Goal: Information Seeking & Learning: Learn about a topic

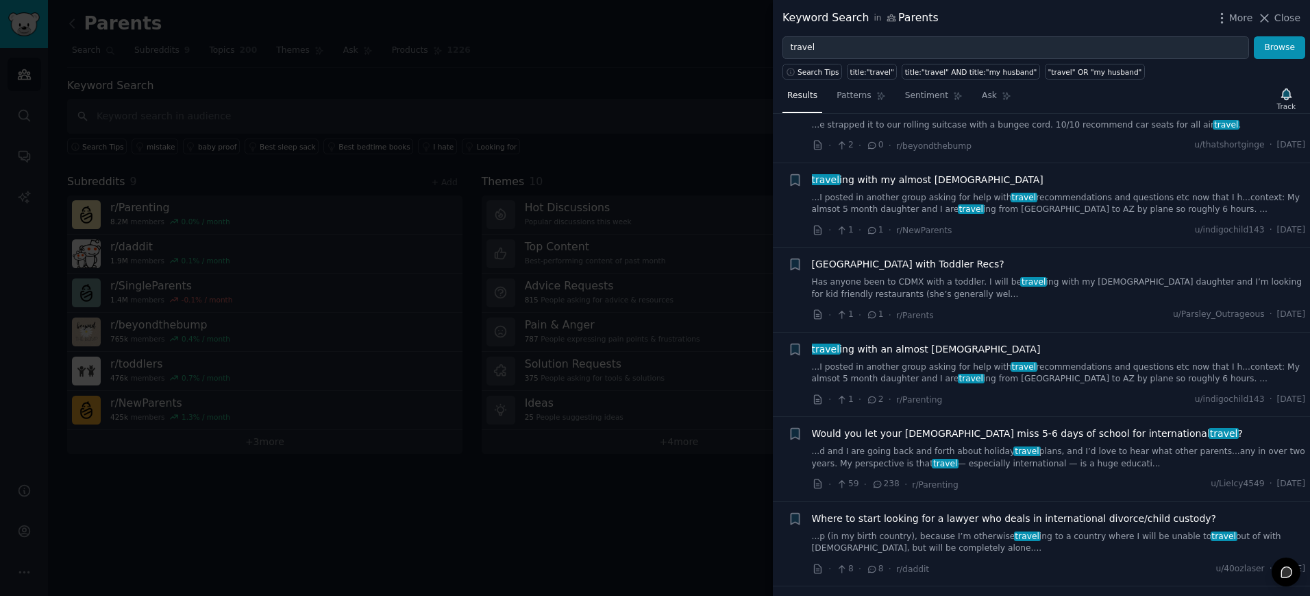
scroll to position [491, 0]
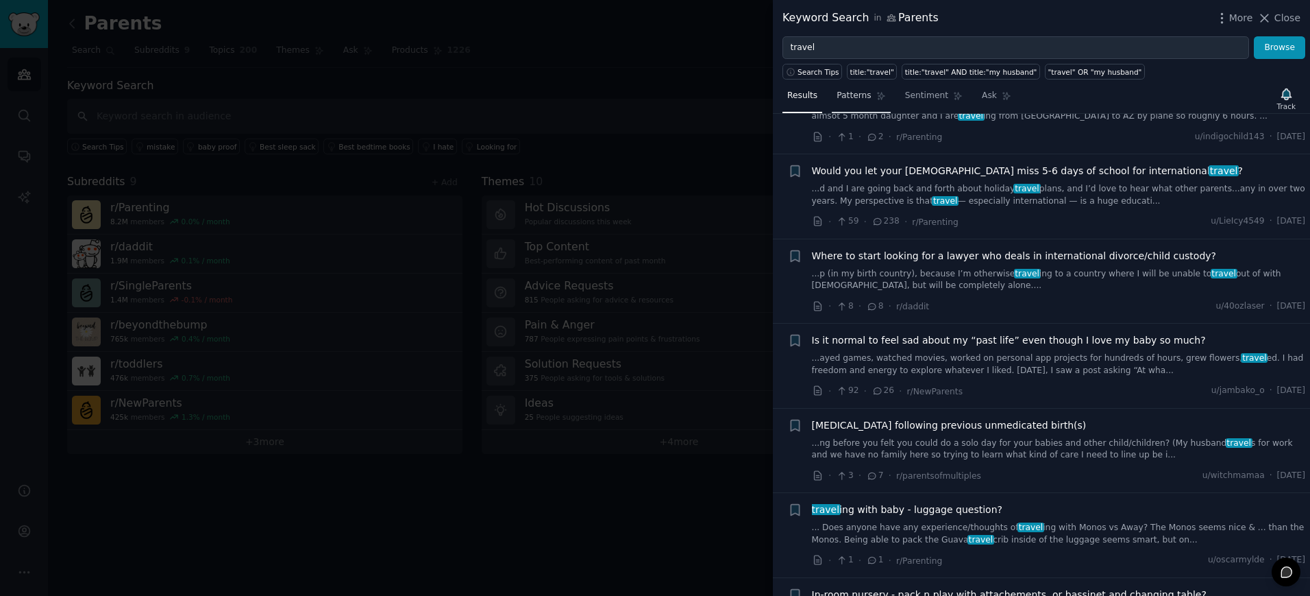
click at [855, 98] on span "Patterns" at bounding box center [854, 96] width 34 height 12
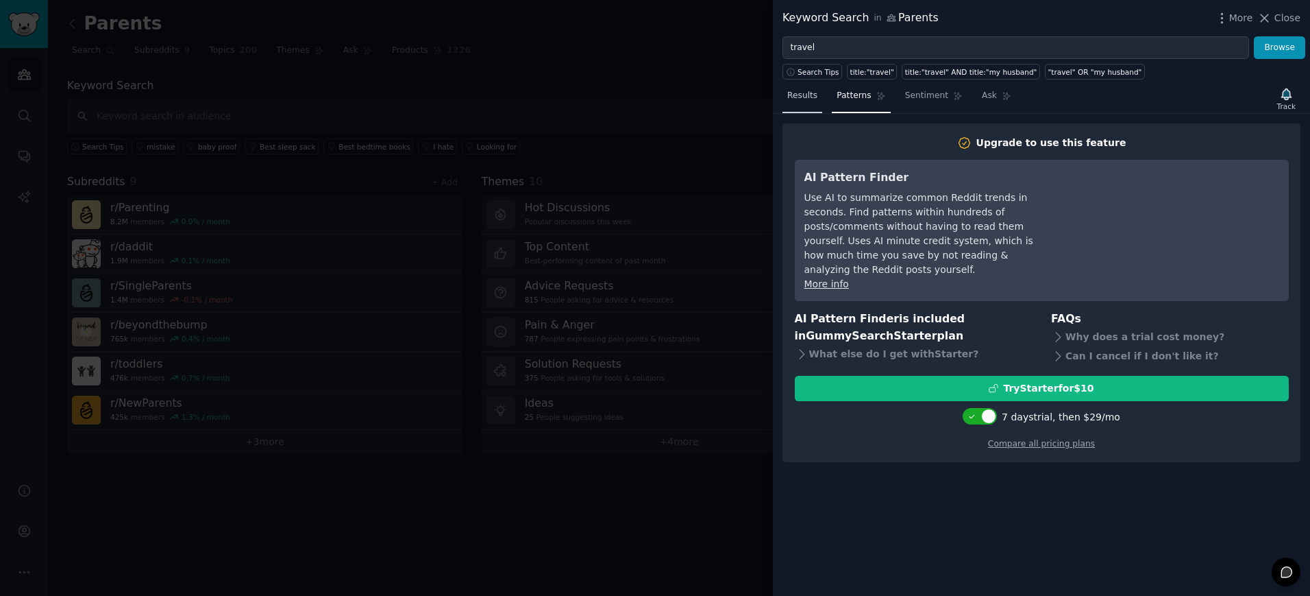
click at [804, 93] on span "Results" at bounding box center [802, 96] width 30 height 12
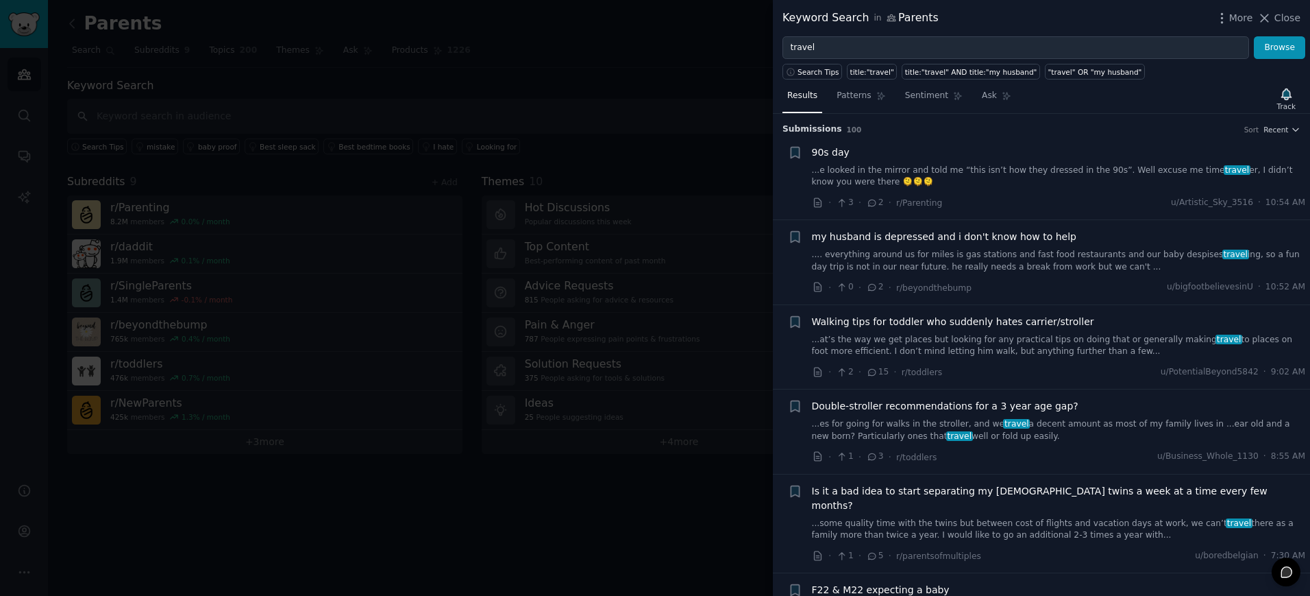
click at [1075, 174] on link "...e looked in the mirror and told me “this isn’t how they dressed in the 90s”.…" at bounding box center [1059, 176] width 494 height 24
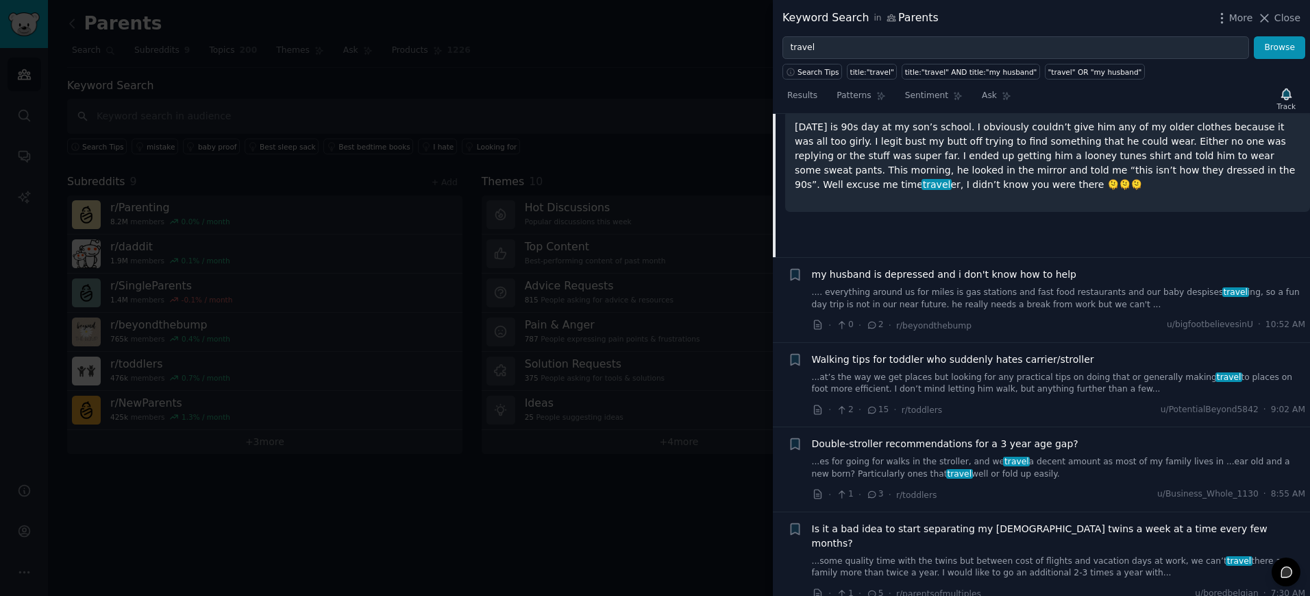
scroll to position [202, 0]
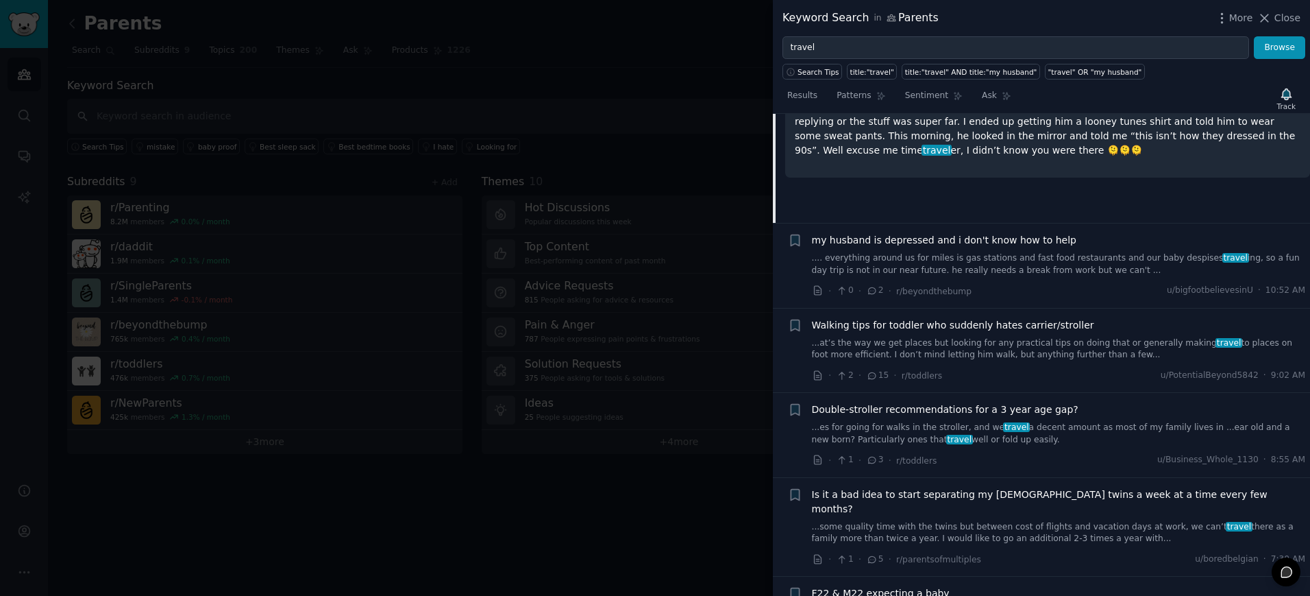
click at [958, 327] on span "Walking tips for toddler who suddenly hates carrier/stroller" at bounding box center [953, 325] width 282 height 14
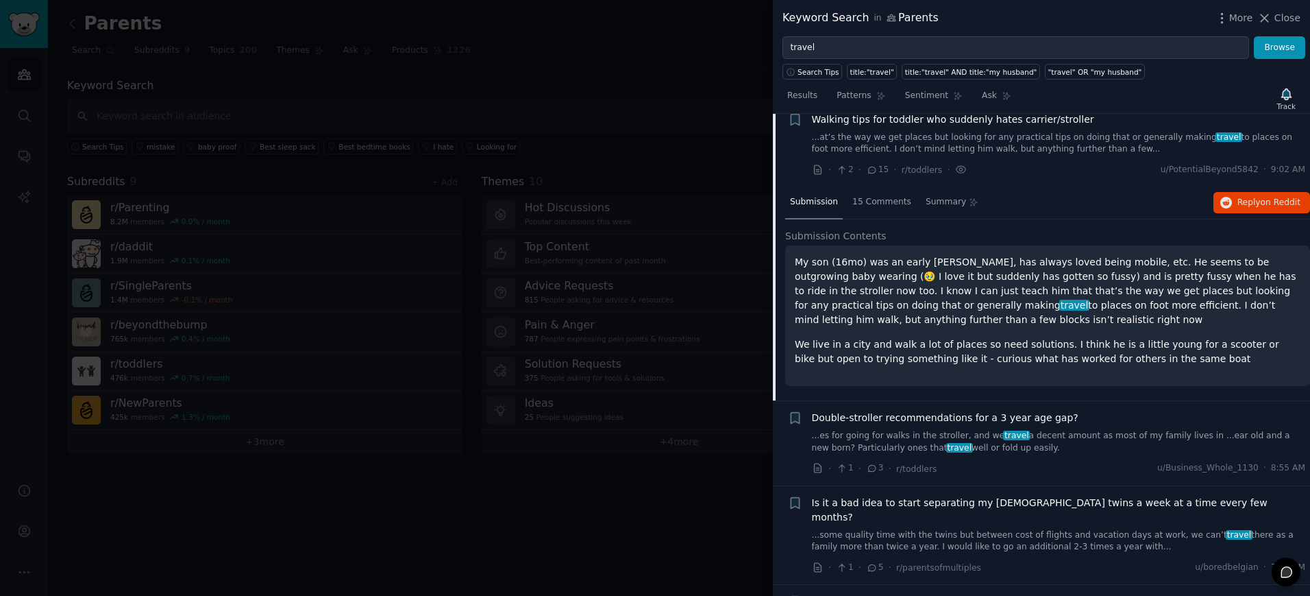
scroll to position [189, 0]
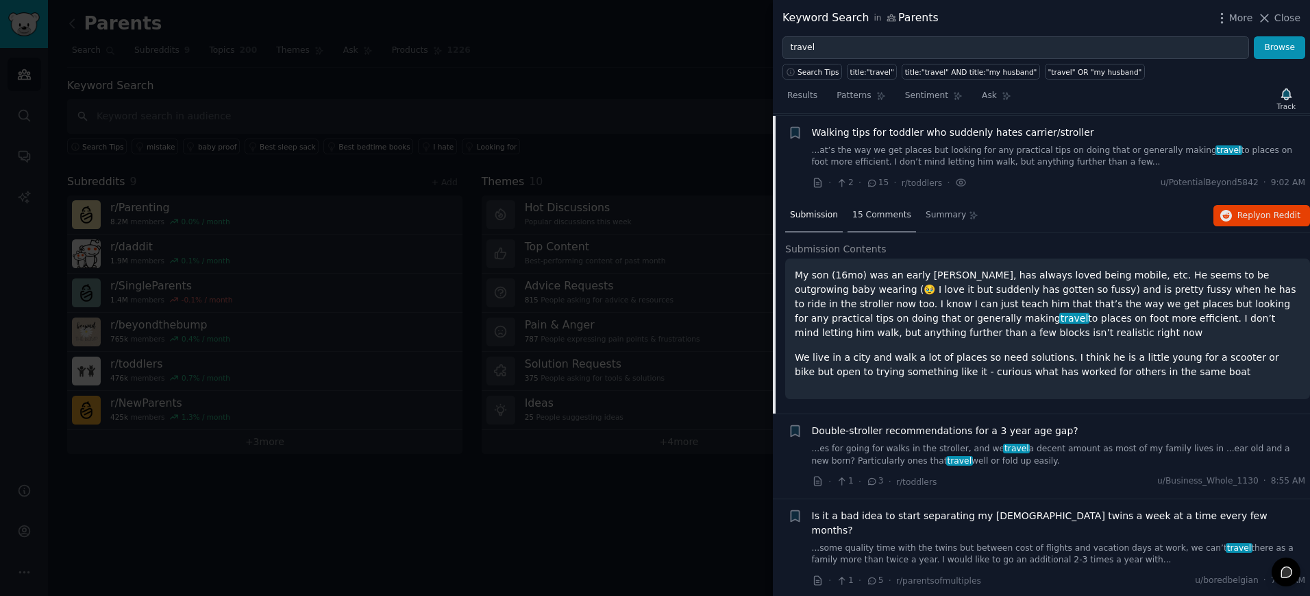
click at [888, 217] on span "15 Comments" at bounding box center [882, 215] width 59 height 12
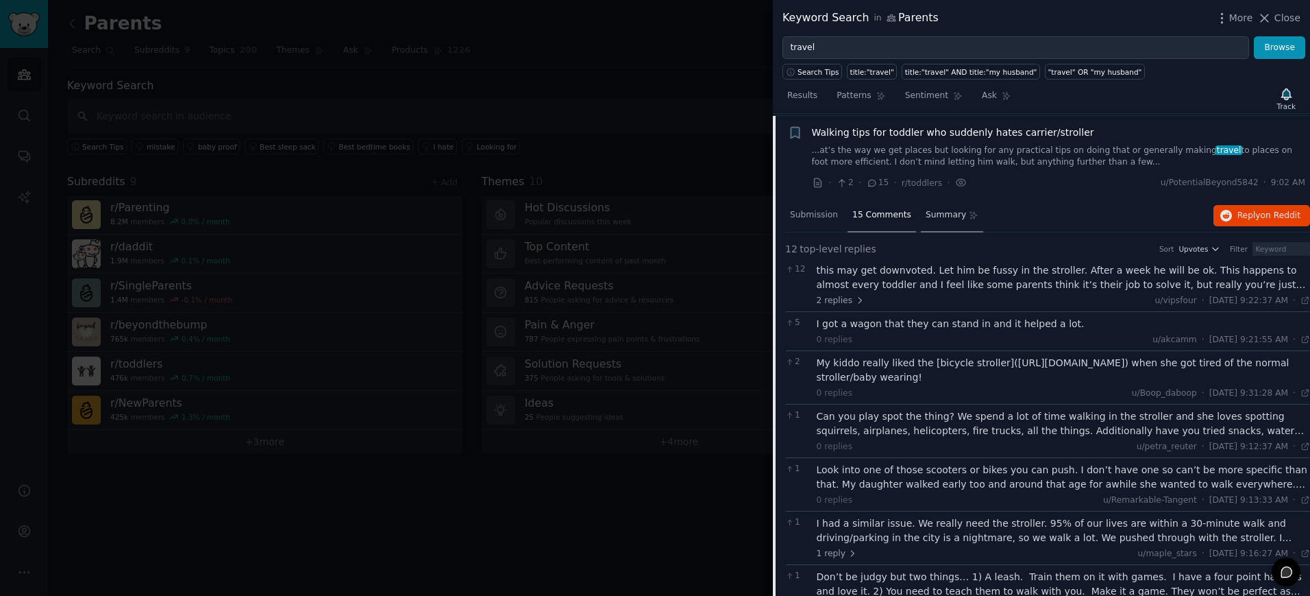
click at [942, 215] on span "Summary" at bounding box center [946, 215] width 40 height 12
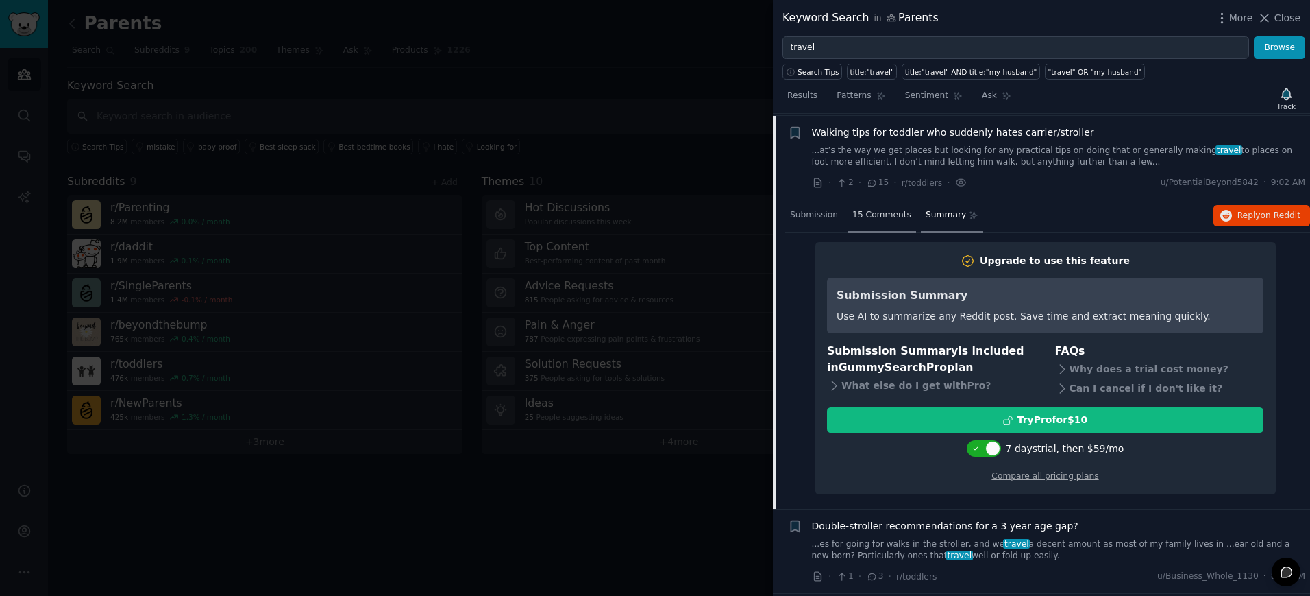
click at [868, 210] on span "15 Comments" at bounding box center [882, 215] width 59 height 12
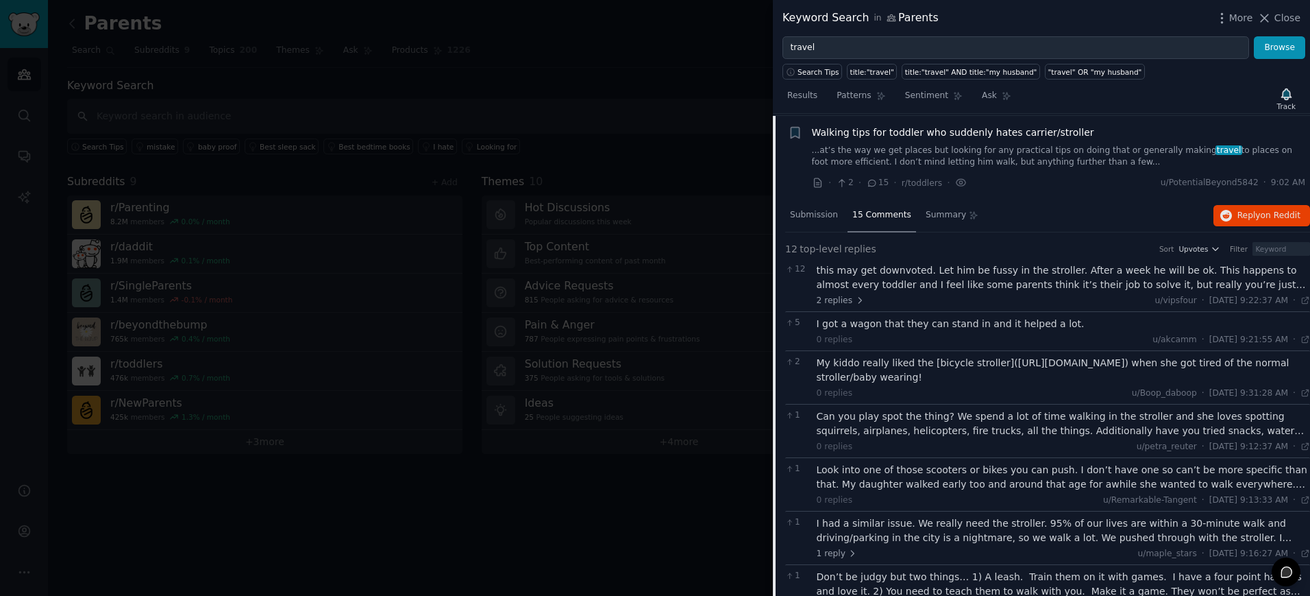
click at [868, 210] on span "15 Comments" at bounding box center [882, 215] width 59 height 12
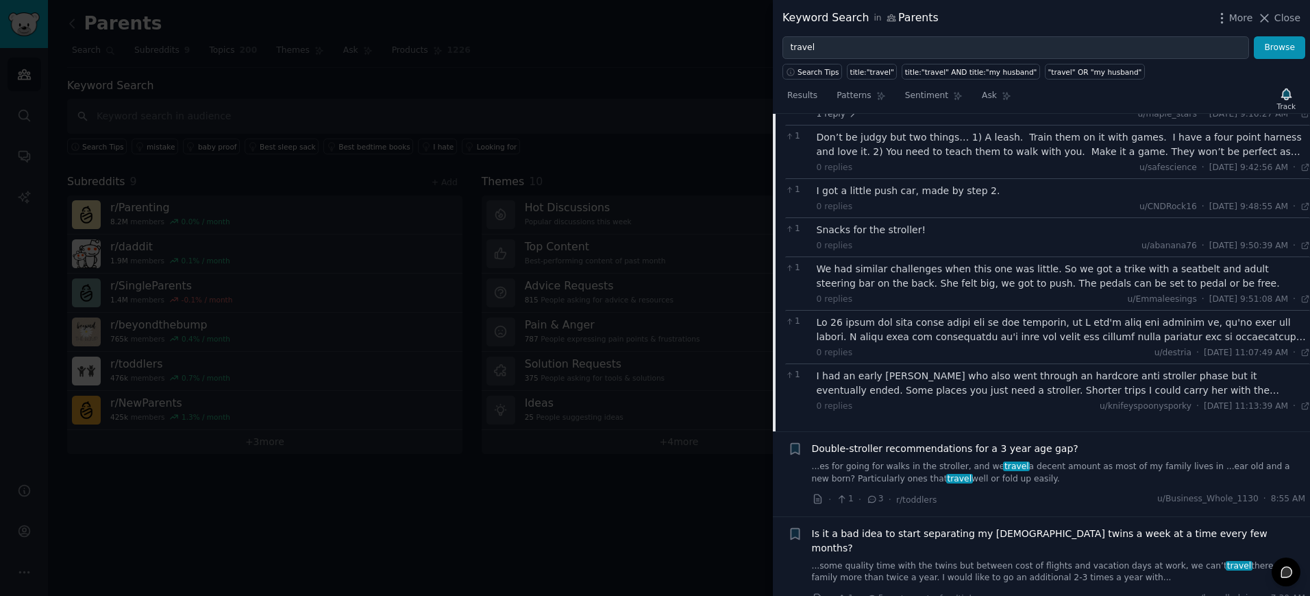
scroll to position [1101, 0]
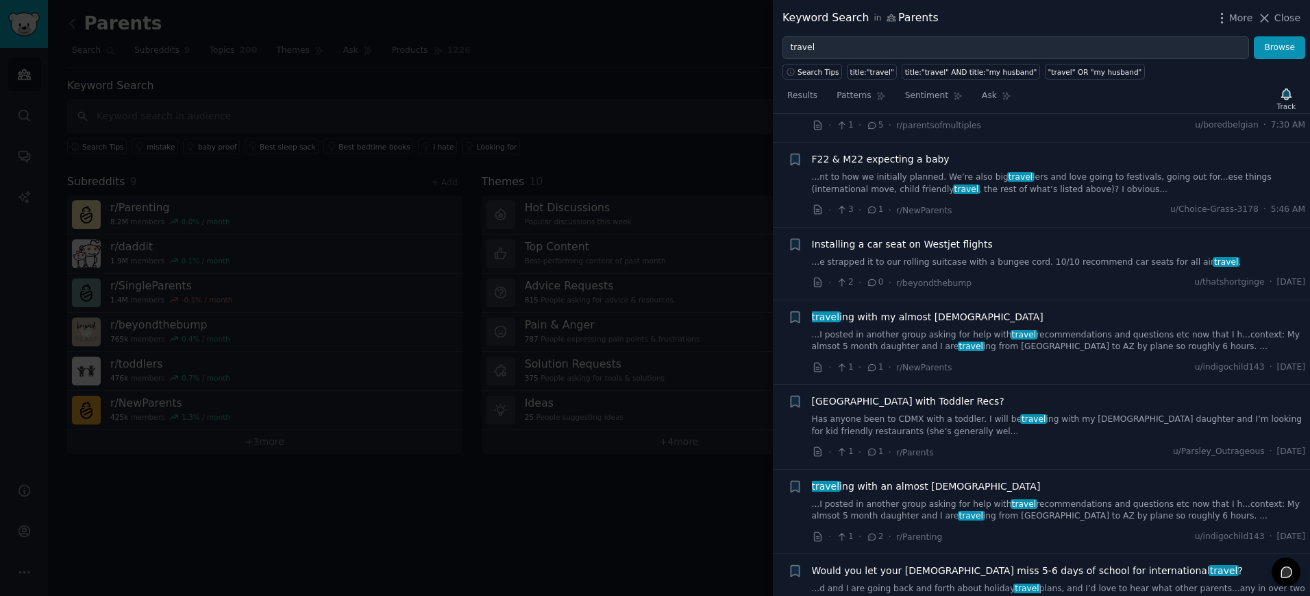
click at [875, 394] on span "[GEOGRAPHIC_DATA] with Toddler Recs?" at bounding box center [908, 401] width 193 height 14
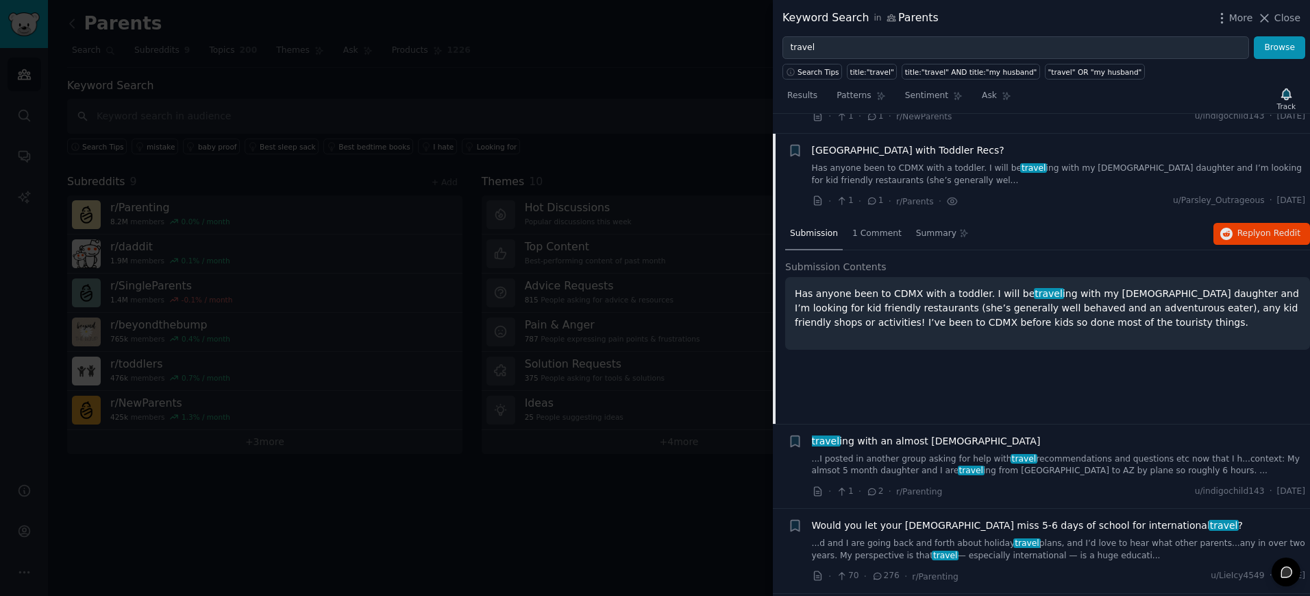
scroll to position [695, 0]
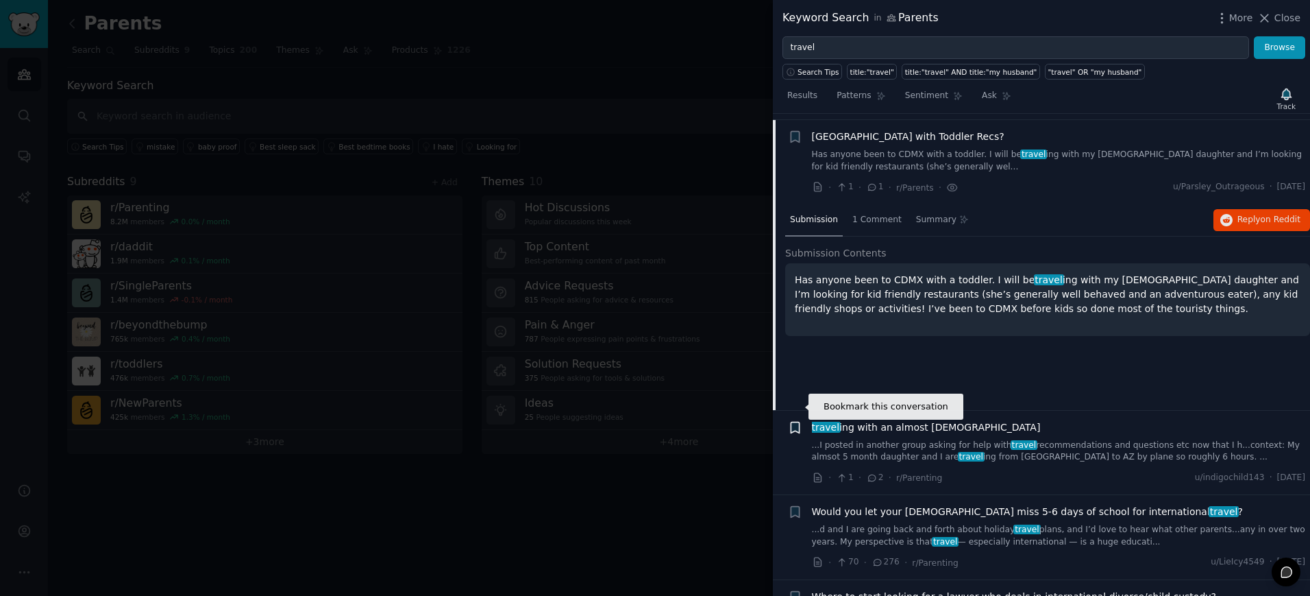
click at [796, 421] on icon "button" at bounding box center [795, 426] width 8 height 11
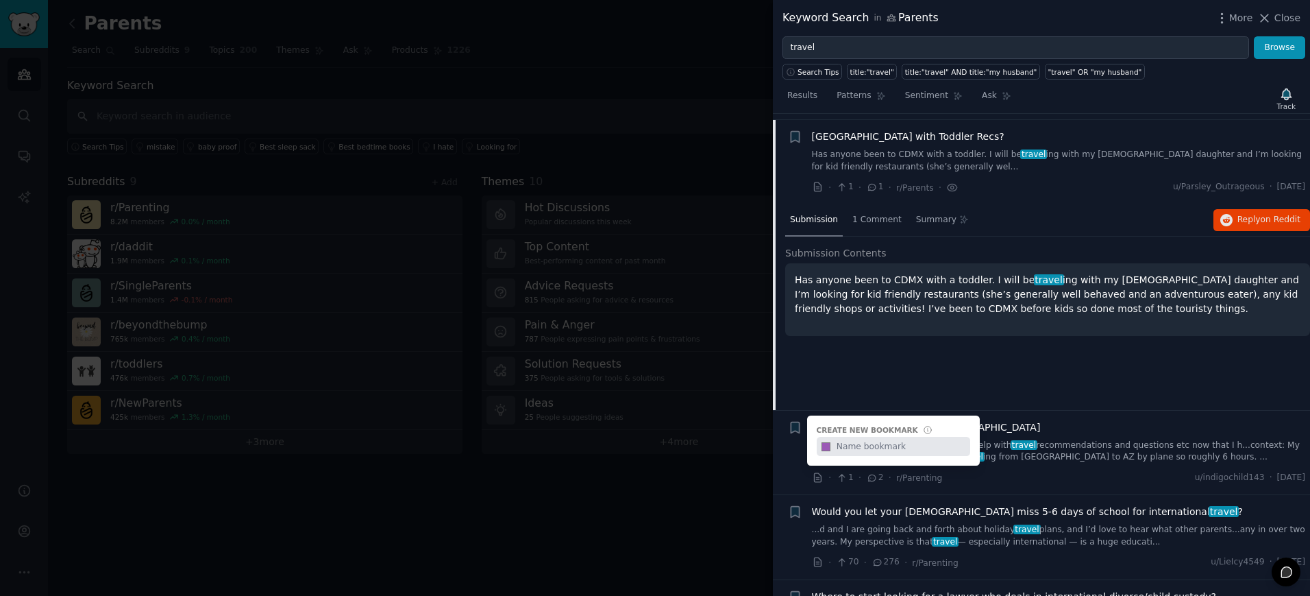
click at [1076, 420] on div "travel ing with an almost [DEMOGRAPHIC_DATA]" at bounding box center [1059, 427] width 494 height 14
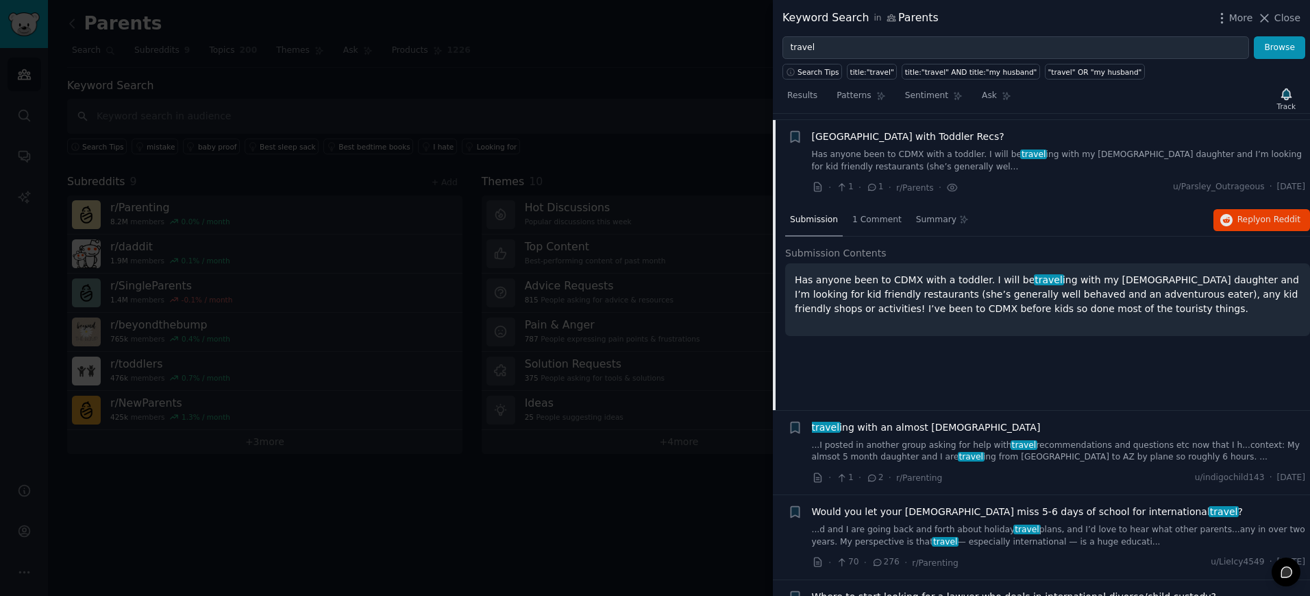
click at [889, 420] on span "travel ing with an almost [DEMOGRAPHIC_DATA]" at bounding box center [926, 427] width 229 height 14
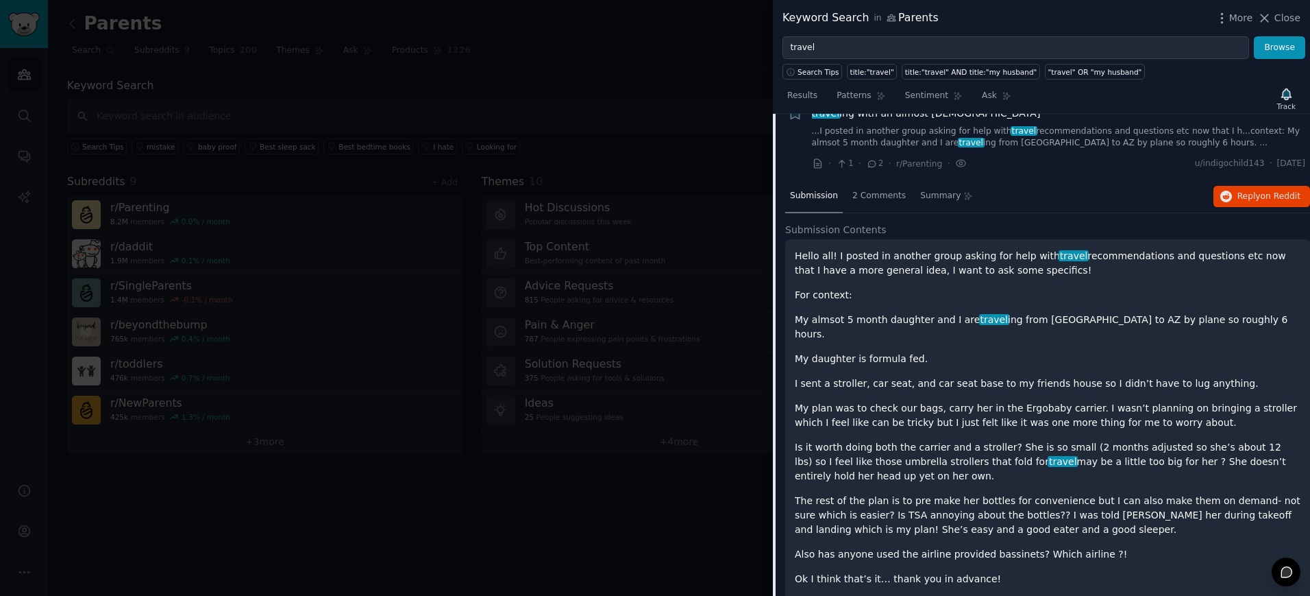
scroll to position [673, 0]
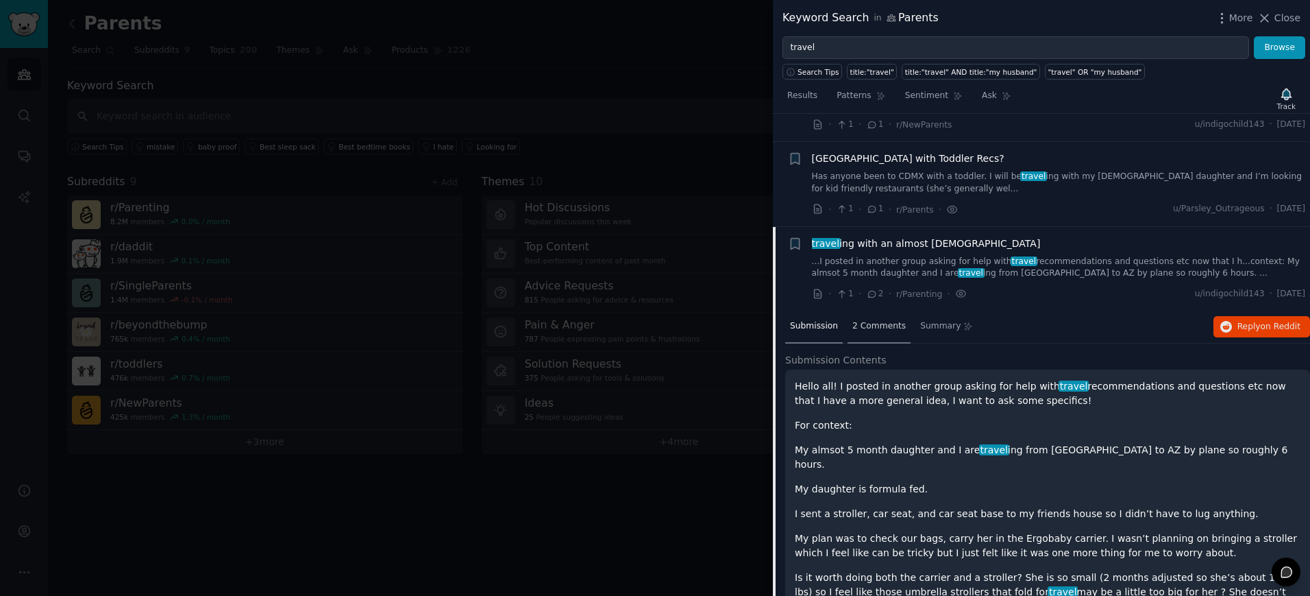
click at [898, 312] on div "2 Comments" at bounding box center [879, 326] width 63 height 33
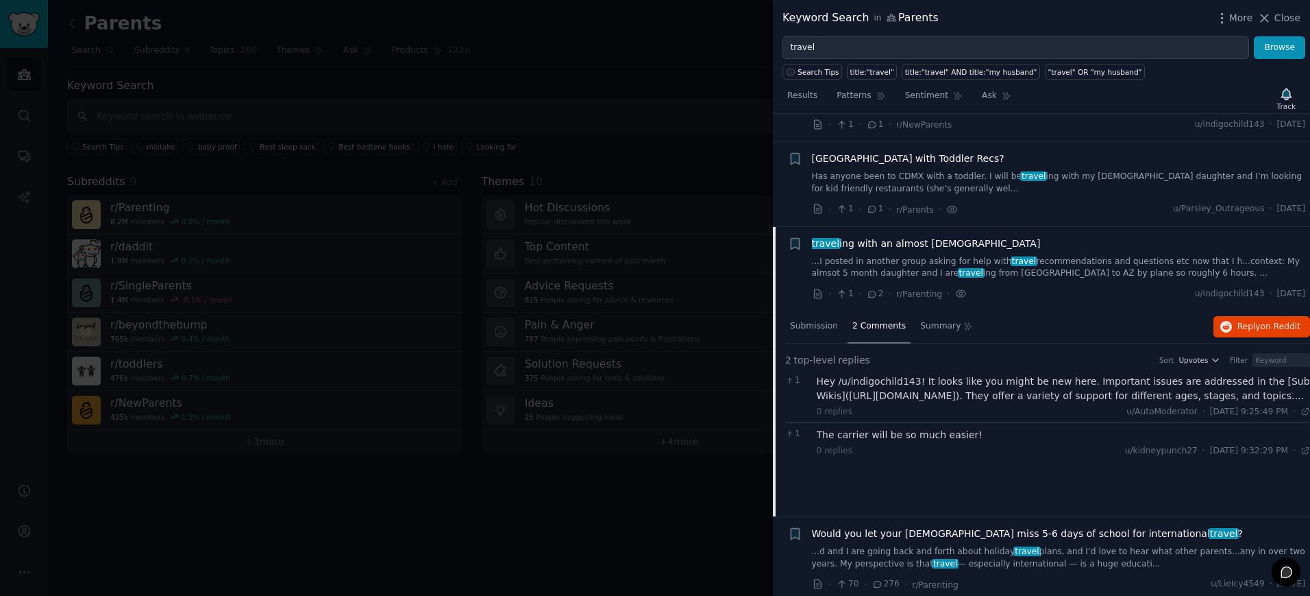
click at [824, 376] on div "Hey /u/indigochild143! It looks like you might be new here. Important issues ar…" at bounding box center [1064, 388] width 494 height 29
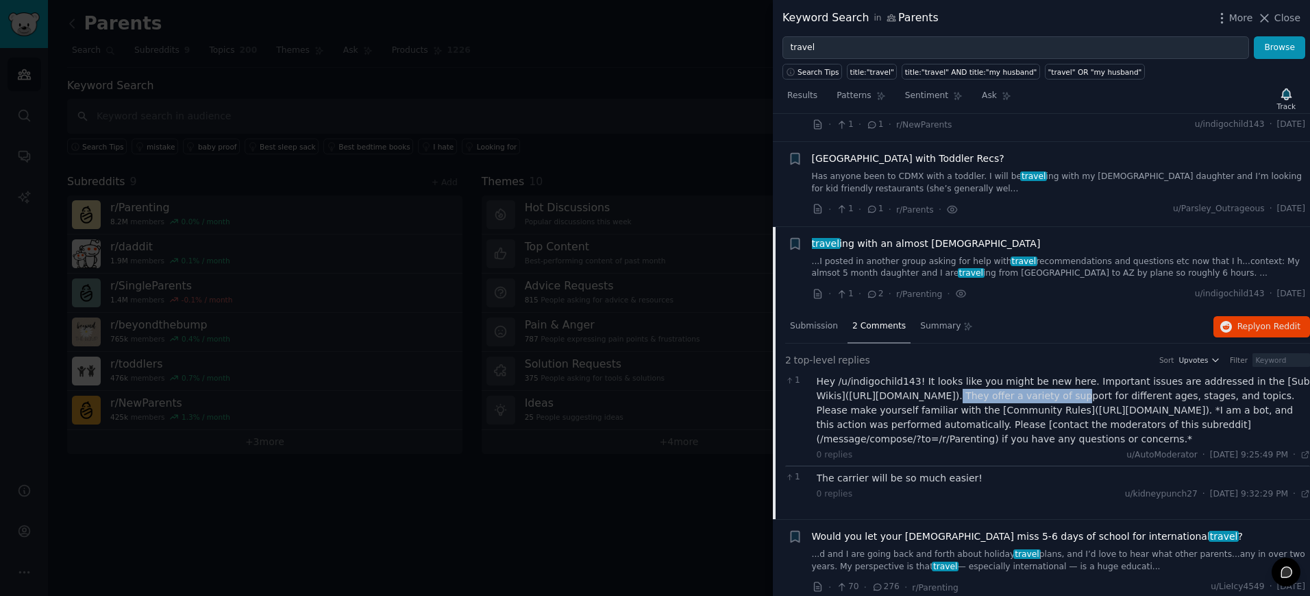
drag, startPoint x: 1026, startPoint y: 376, endPoint x: 907, endPoint y: 372, distance: 119.3
click at [907, 374] on div "Hey /u/indigochild143! It looks like you might be new here. Important issues ar…" at bounding box center [1064, 410] width 494 height 72
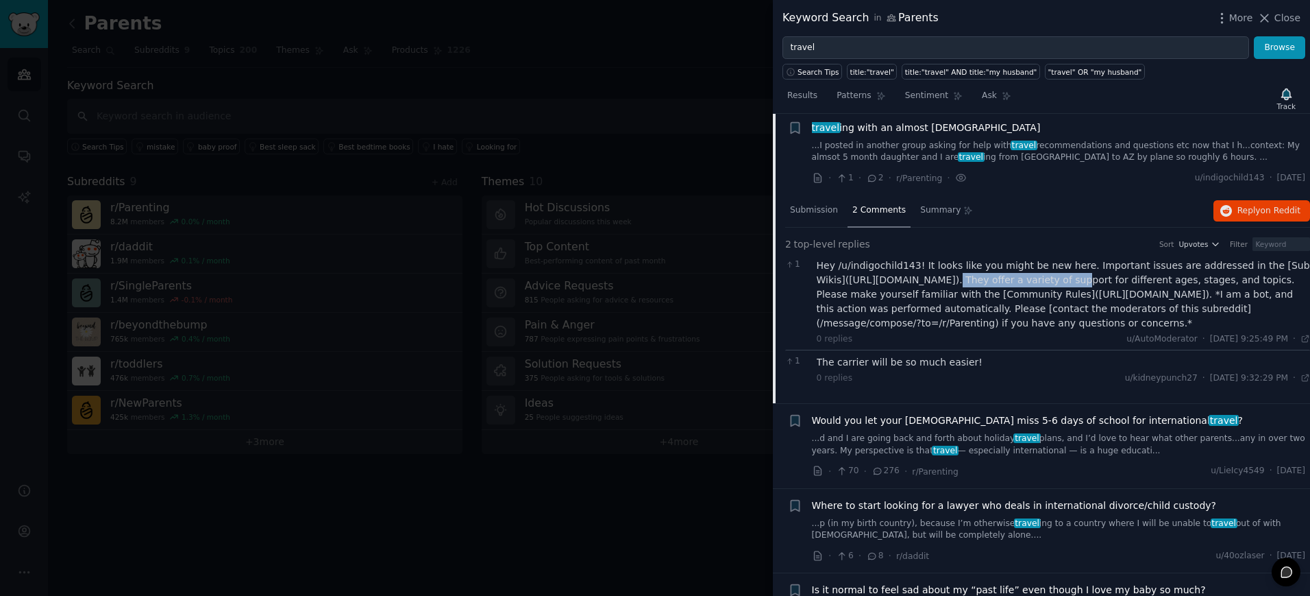
scroll to position [929, 0]
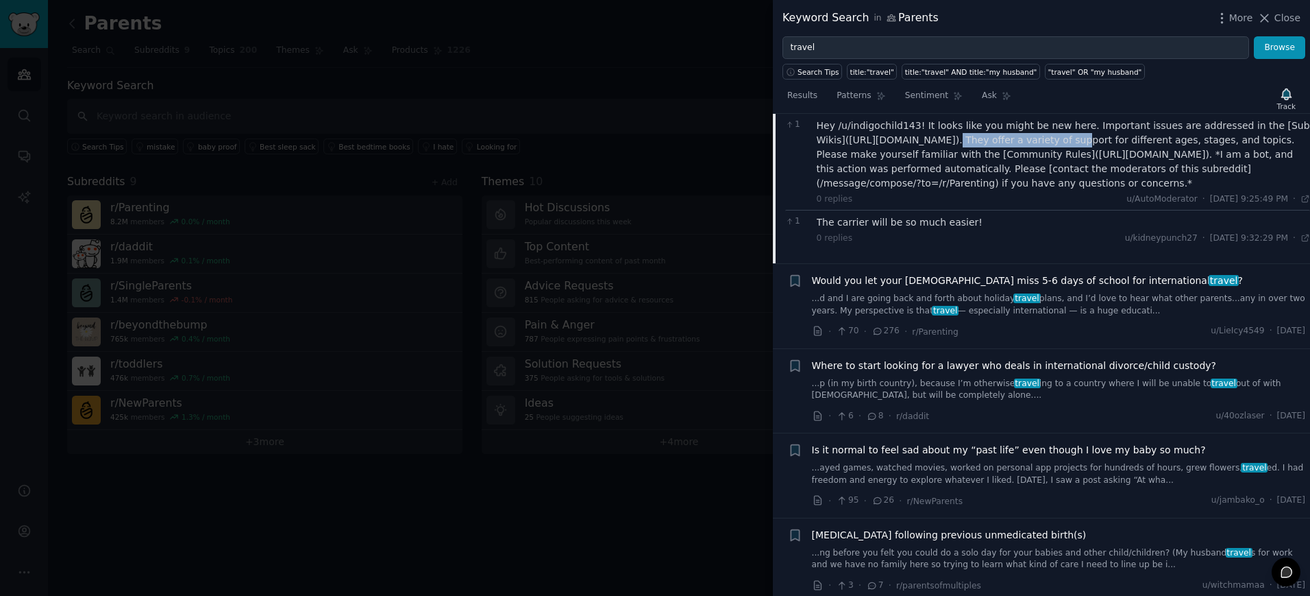
click at [890, 273] on span "Would you let your [DEMOGRAPHIC_DATA] miss 5-6 days of school for international…" at bounding box center [1027, 280] width 431 height 14
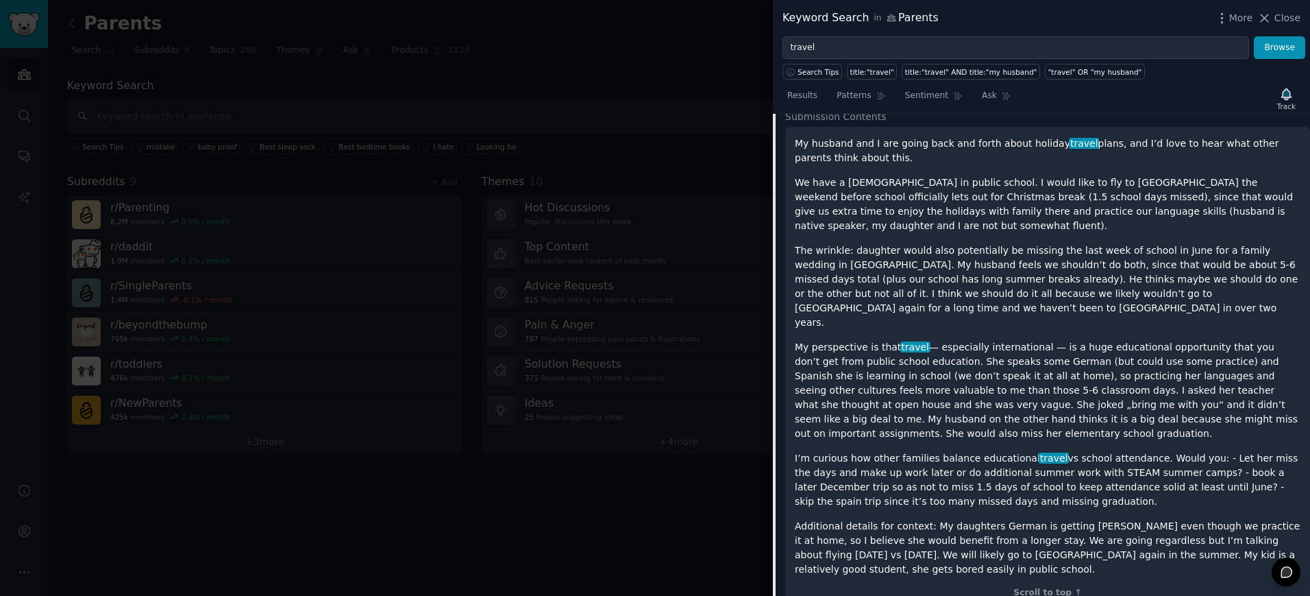
scroll to position [759, 0]
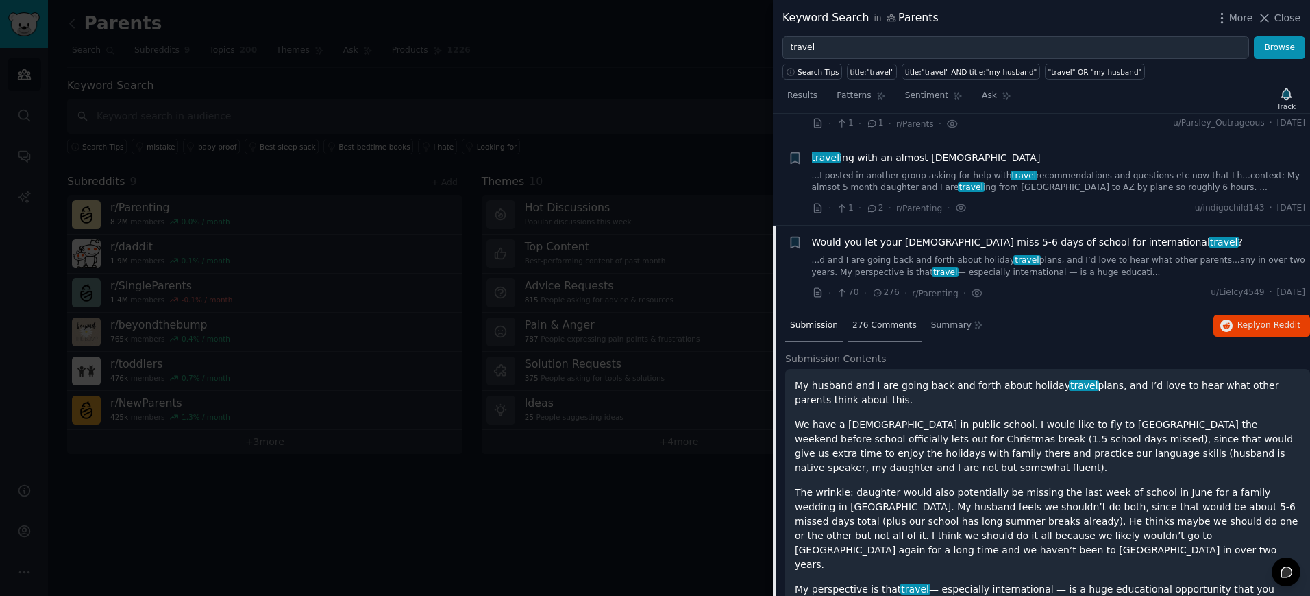
click at [885, 310] on div "276 Comments" at bounding box center [885, 326] width 74 height 33
